Goal: Task Accomplishment & Management: Use online tool/utility

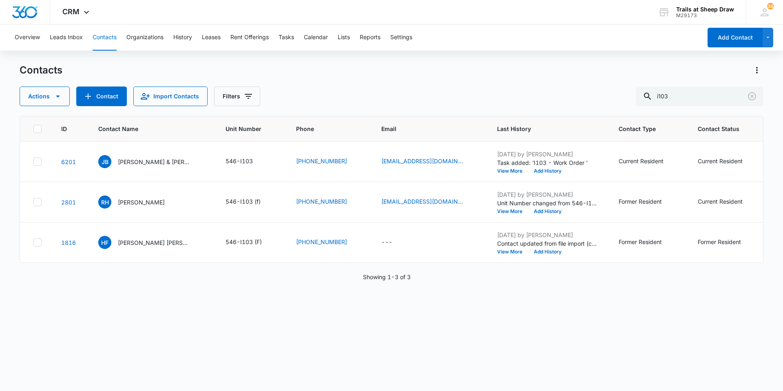
click at [281, 302] on div "ID Contact Name Unit Number Phone Email Last History Contact Type Contact Statu…" at bounding box center [392, 248] width 744 height 264
drag, startPoint x: 712, startPoint y: 101, endPoint x: 556, endPoint y: 117, distance: 156.2
click at [564, 117] on div "Contacts Actions Contact Import Contacts Filters i103 ID Contact Name Unit Numb…" at bounding box center [392, 227] width 744 height 326
type input "n104"
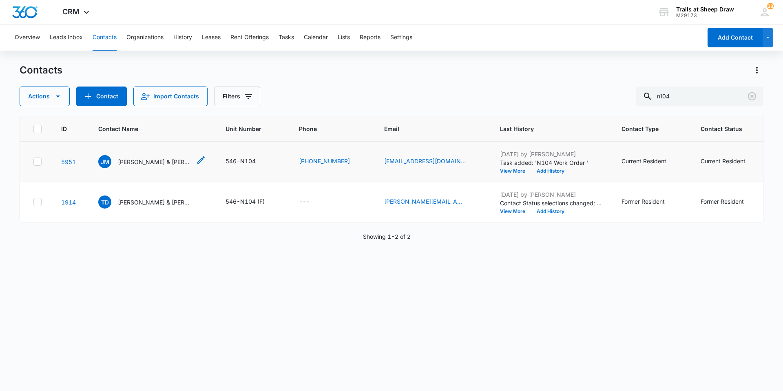
click at [145, 161] on p "[PERSON_NAME] & [PERSON_NAME]" at bounding box center [154, 161] width 73 height 9
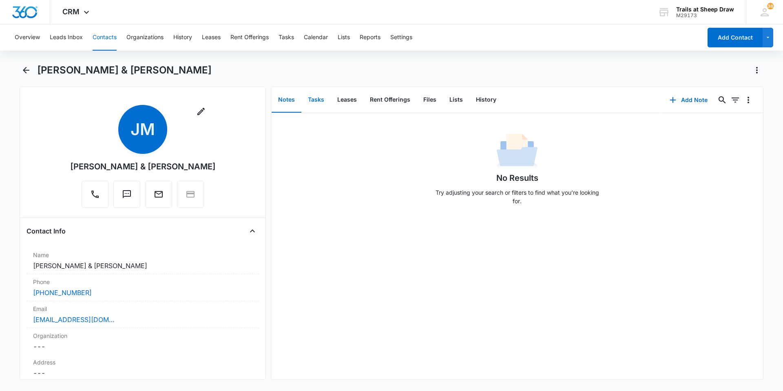
click at [319, 102] on button "Tasks" at bounding box center [315, 99] width 29 height 25
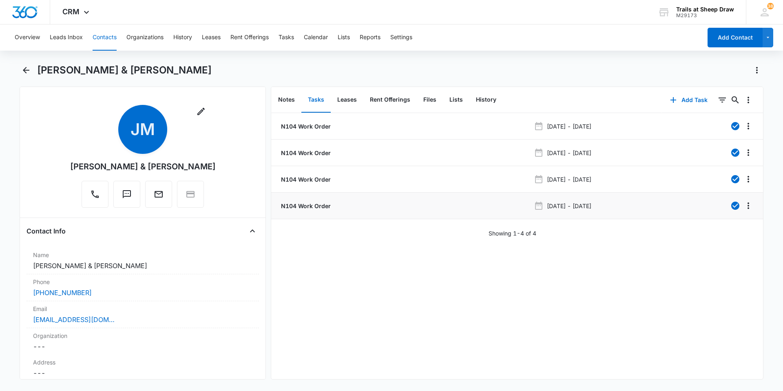
click at [312, 207] on p "N104 Work Order" at bounding box center [304, 206] width 51 height 9
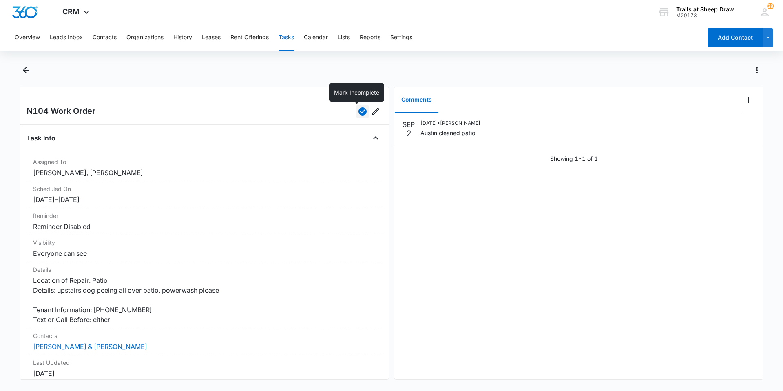
click at [359, 109] on icon "button" at bounding box center [363, 111] width 8 height 8
click at [746, 101] on icon "Add Comment" at bounding box center [749, 100] width 6 height 6
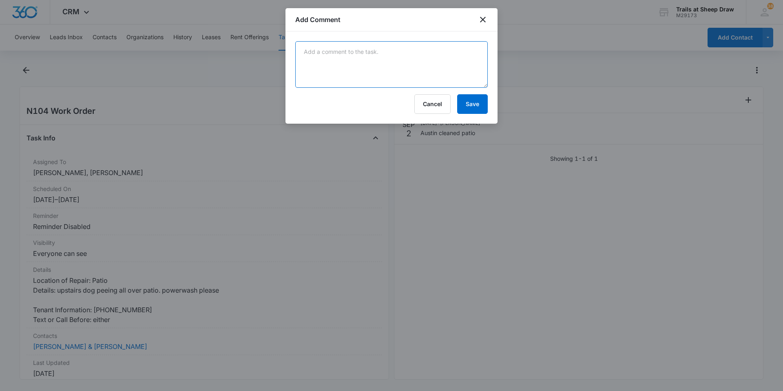
click at [419, 72] on textarea at bounding box center [391, 64] width 193 height 47
click at [441, 68] on textarea "Tenants dog above peed on patio again - stated it still smells and was never po…" at bounding box center [391, 64] width 193 height 47
click at [410, 51] on textarea "Tenants dog above peed on patio again - stated it still smells and was never po…" at bounding box center [391, 64] width 193 height 47
click at [403, 60] on textarea "Tenants dog above peed on patio again (N204) - stated it still smells and was n…" at bounding box center [391, 64] width 193 height 47
click at [470, 69] on textarea "Tenants dog above peed on patio again (N204) - stated it still smells and was n…" at bounding box center [391, 64] width 193 height 47
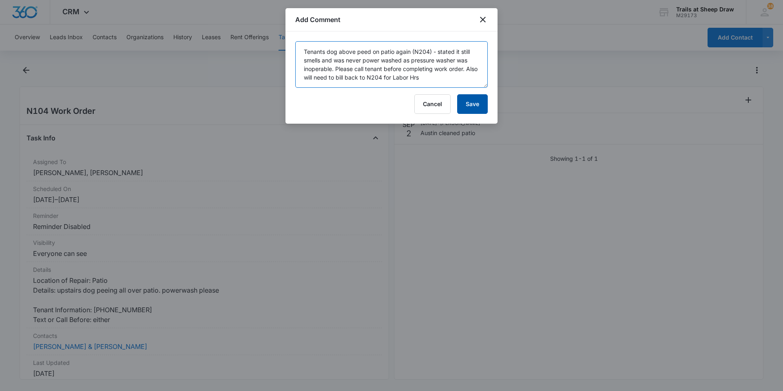
type textarea "Tenants dog above peed on patio again (N204) - stated it still smells and was n…"
click at [481, 103] on button "Save" at bounding box center [472, 104] width 31 height 20
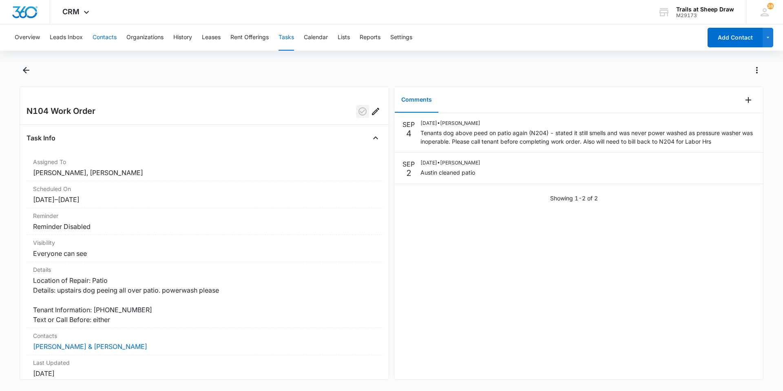
click at [109, 42] on button "Contacts" at bounding box center [105, 37] width 24 height 26
